Goal: Complete application form

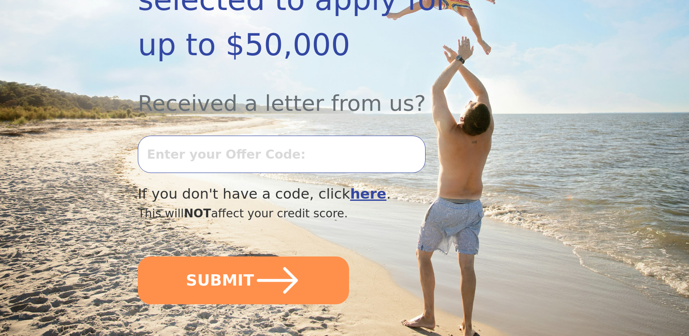
scroll to position [261, 0]
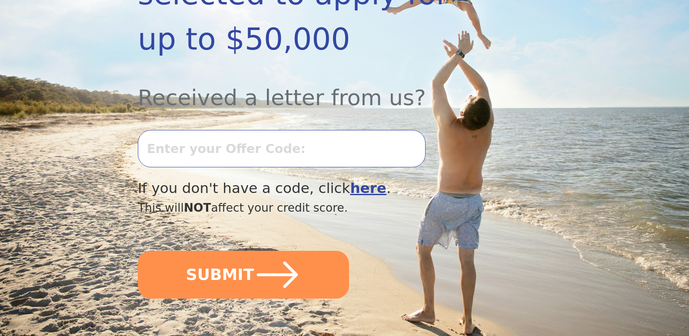
drag, startPoint x: 254, startPoint y: 148, endPoint x: 260, endPoint y: 148, distance: 6.1
click at [258, 148] on input "text" at bounding box center [282, 148] width 288 height 37
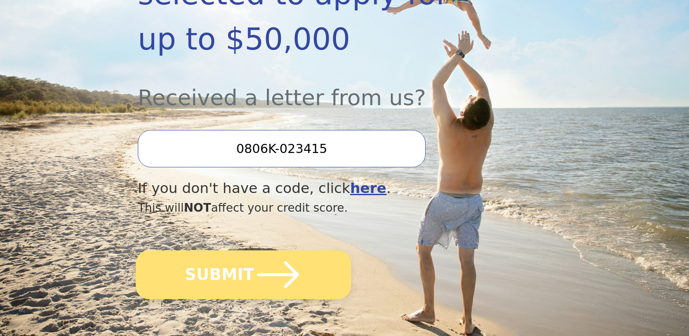
type input "0806K-023415"
click at [247, 272] on button "SUBMIT" at bounding box center [243, 274] width 215 height 49
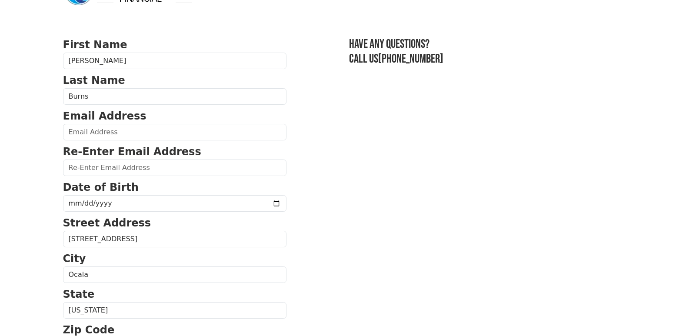
scroll to position [43, 0]
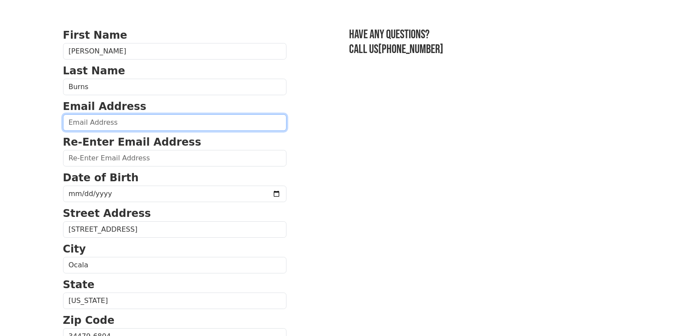
click at [77, 118] on input "email" at bounding box center [174, 122] width 223 height 17
type input "[EMAIL_ADDRESS][DOMAIN_NAME]"
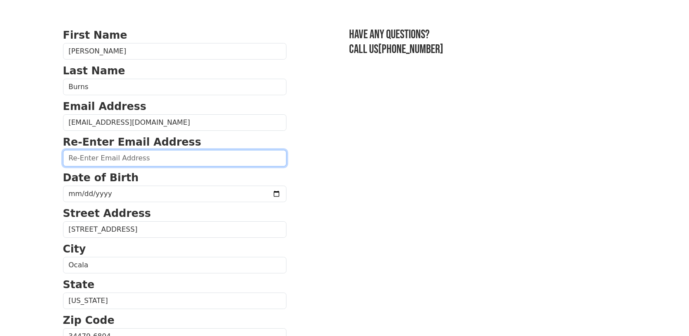
type input "[EMAIL_ADDRESS][DOMAIN_NAME]"
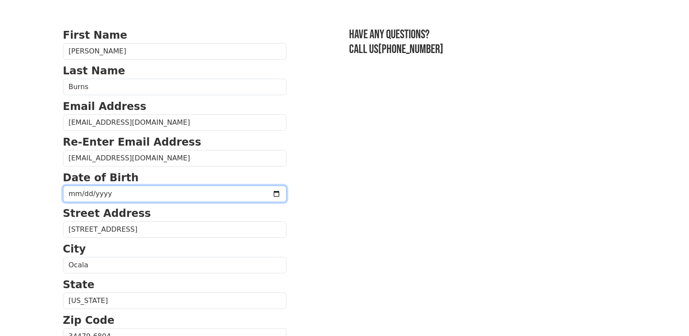
click at [72, 190] on input "date" at bounding box center [174, 194] width 223 height 17
type input "[DATE]"
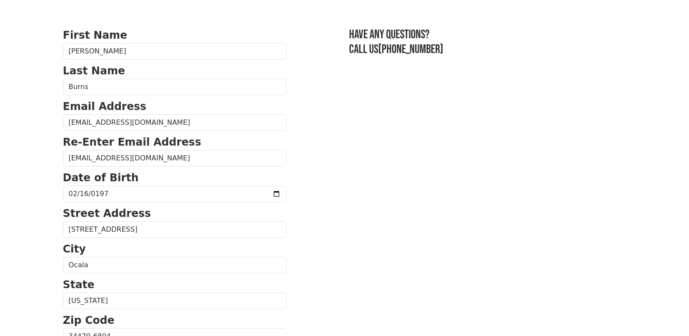
click at [40, 199] on body "First Name [PERSON_NAME] Last Name [PERSON_NAME] Email Address [EMAIL_ADDRESS][…" at bounding box center [344, 125] width 689 height 336
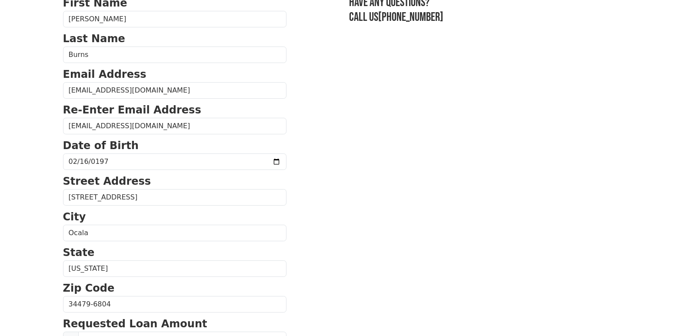
scroll to position [0, 0]
